Goal: Information Seeking & Learning: Learn about a topic

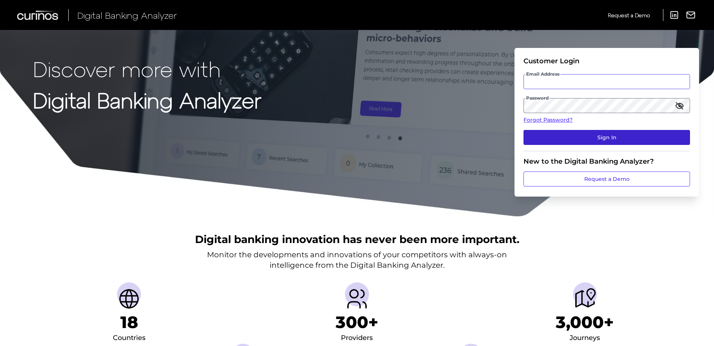
type input "[EMAIL_ADDRESS][PERSON_NAME][DOMAIN_NAME]"
click at [583, 135] on button "Sign In" at bounding box center [606, 137] width 166 height 15
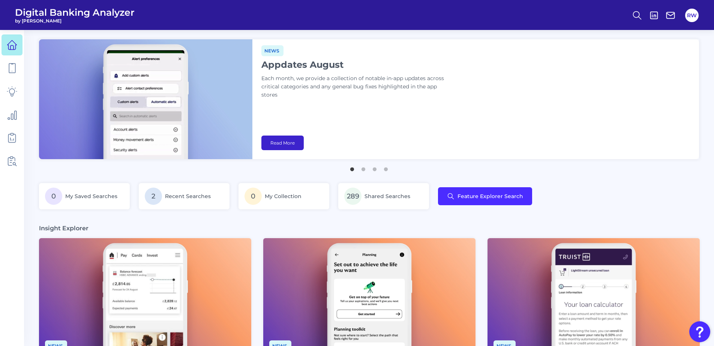
click at [280, 143] on link "Read More" at bounding box center [282, 143] width 42 height 15
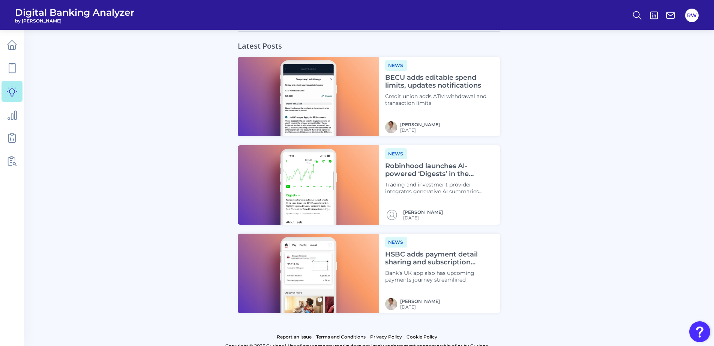
scroll to position [721, 0]
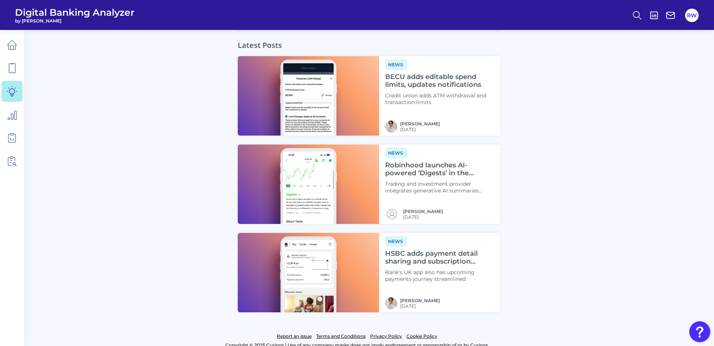
click at [460, 181] on p "Trading and investment provider integrates generative AI summaries using Cortex" at bounding box center [439, 187] width 109 height 13
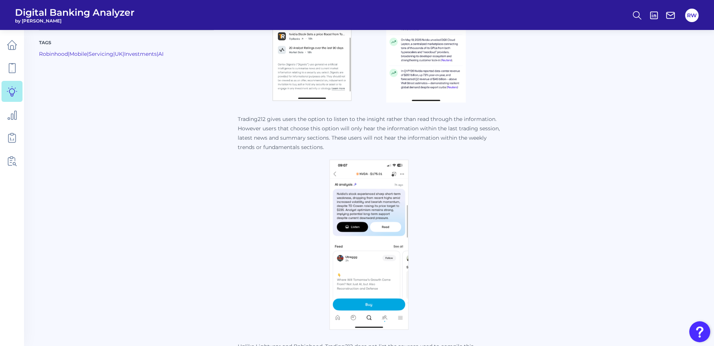
scroll to position [1162, 0]
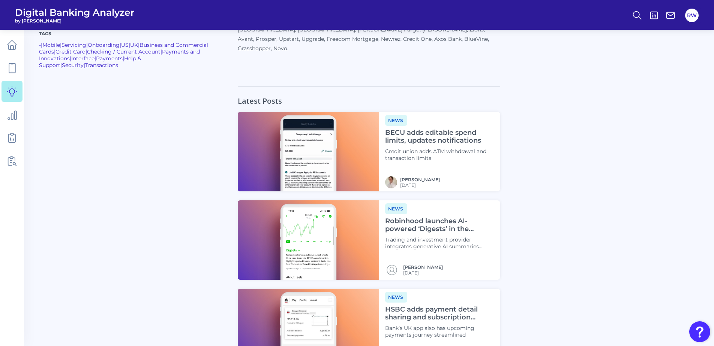
scroll to position [571, 0]
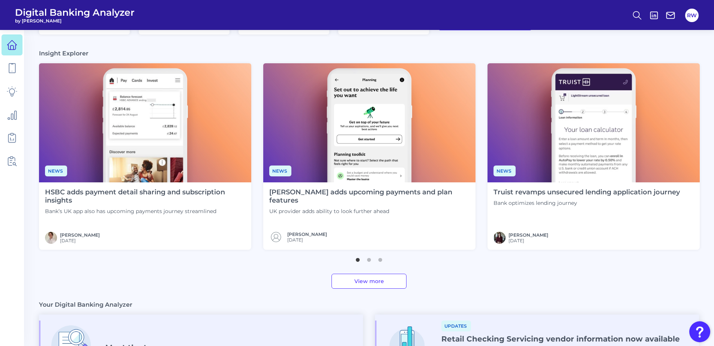
scroll to position [187, 0]
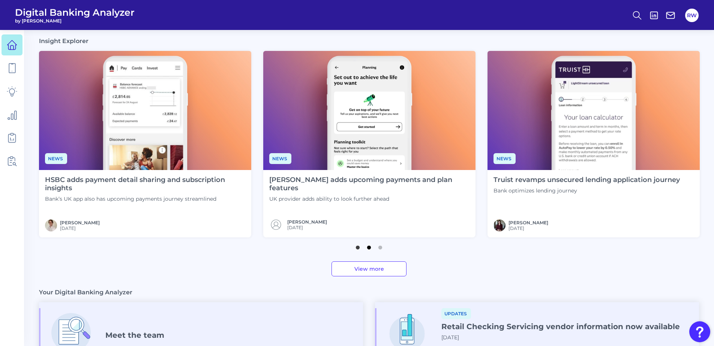
click at [369, 247] on button "2" at bounding box center [368, 245] width 7 height 7
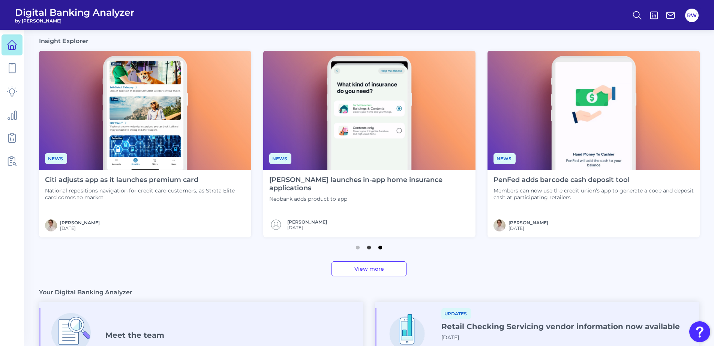
click at [382, 249] on button "3" at bounding box center [379, 245] width 7 height 7
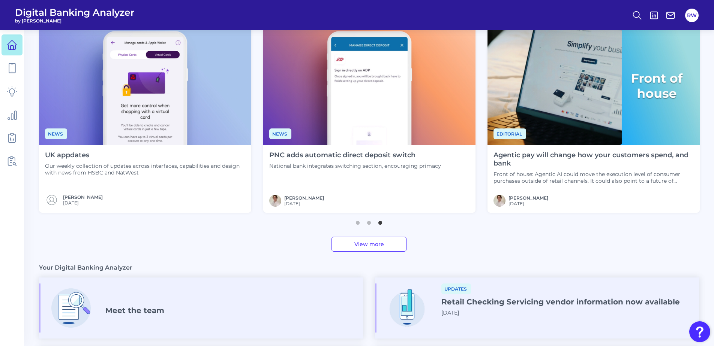
scroll to position [225, 0]
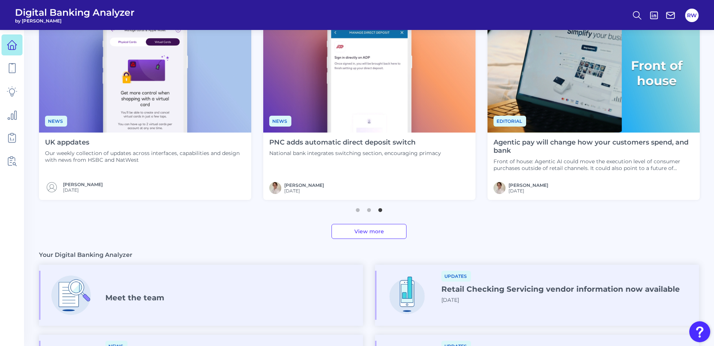
click at [388, 231] on link "View more" at bounding box center [368, 231] width 75 height 15
